Goal: Find specific fact: Find specific fact

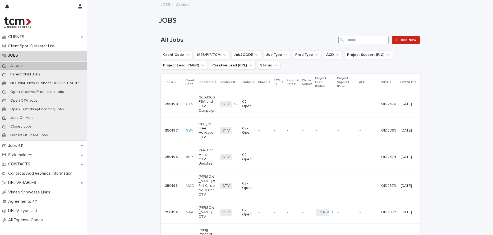
click at [359, 37] on input "Search" at bounding box center [363, 40] width 50 height 8
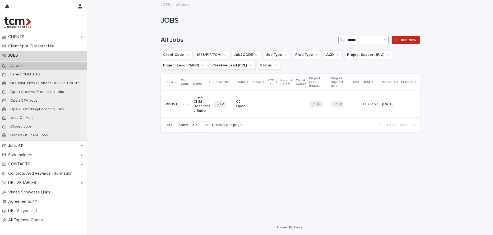
type input "******"
click at [250, 108] on td "-" at bounding box center [258, 104] width 16 height 26
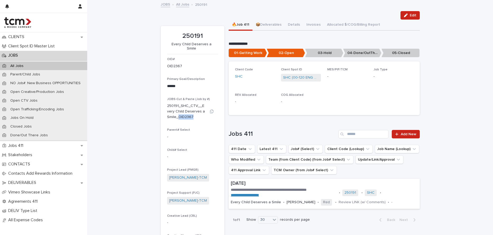
drag, startPoint x: 192, startPoint y: 112, endPoint x: 177, endPoint y: 112, distance: 15.4
click at [177, 112] on p "250191_SHC_CTV__Every Child Deserves a Smile_OID2367" at bounding box center [186, 111] width 38 height 16
copy p "OID2367"
